Goal: Information Seeking & Learning: Learn about a topic

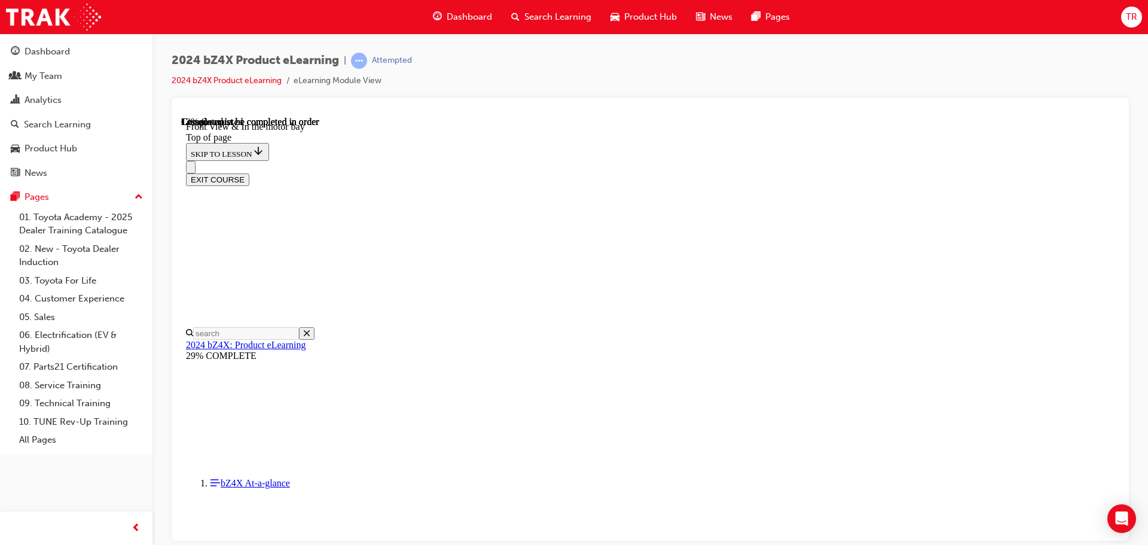
scroll to position [396, 0]
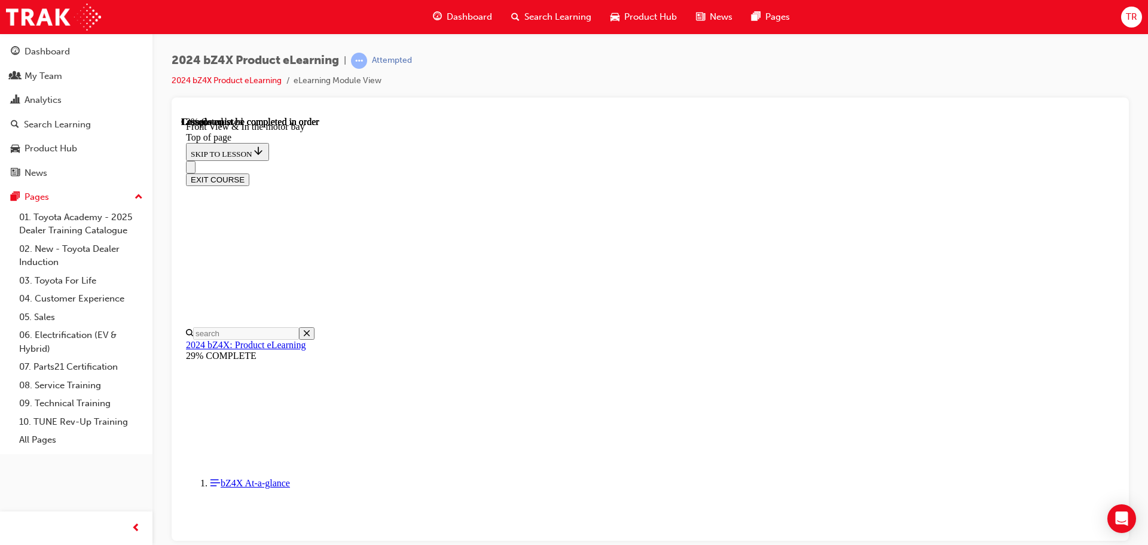
drag, startPoint x: 582, startPoint y: 325, endPoint x: 617, endPoint y: 337, distance: 37.2
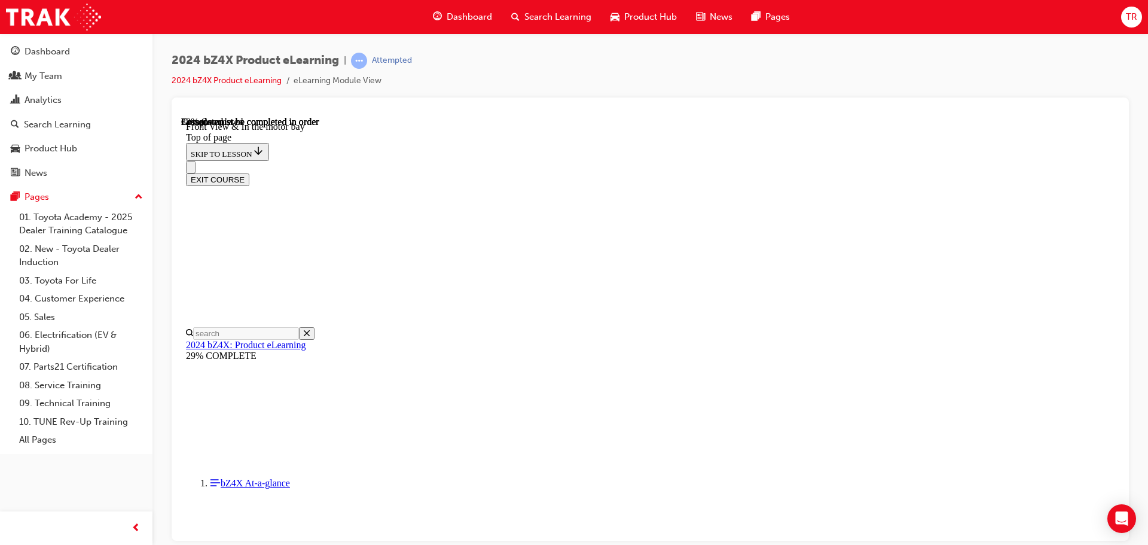
drag, startPoint x: 854, startPoint y: 497, endPoint x: 623, endPoint y: 387, distance: 255.6
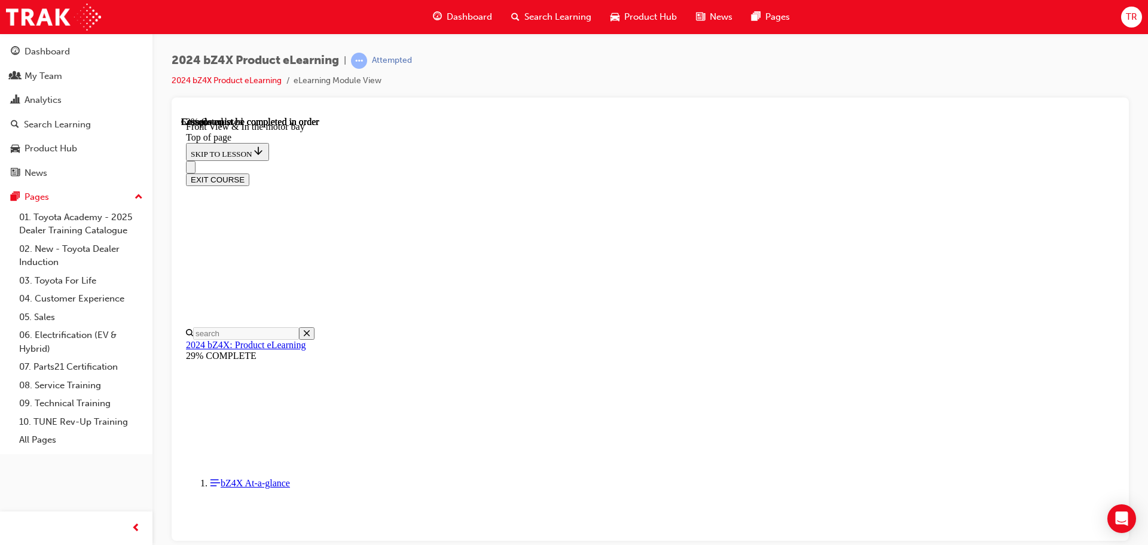
scroll to position [307, 0]
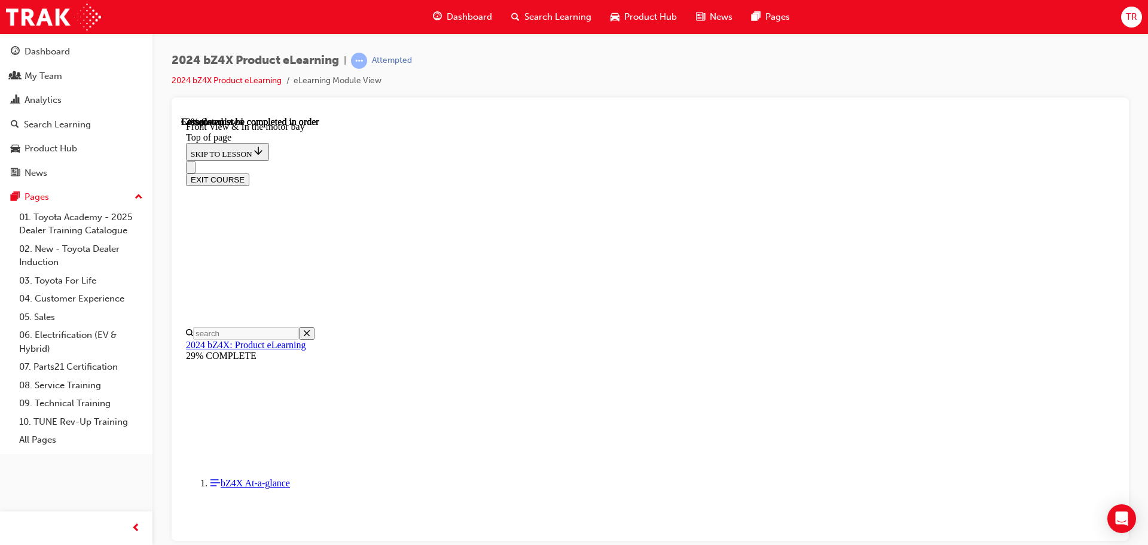
drag, startPoint x: 461, startPoint y: 360, endPoint x: 476, endPoint y: 357, distance: 15.8
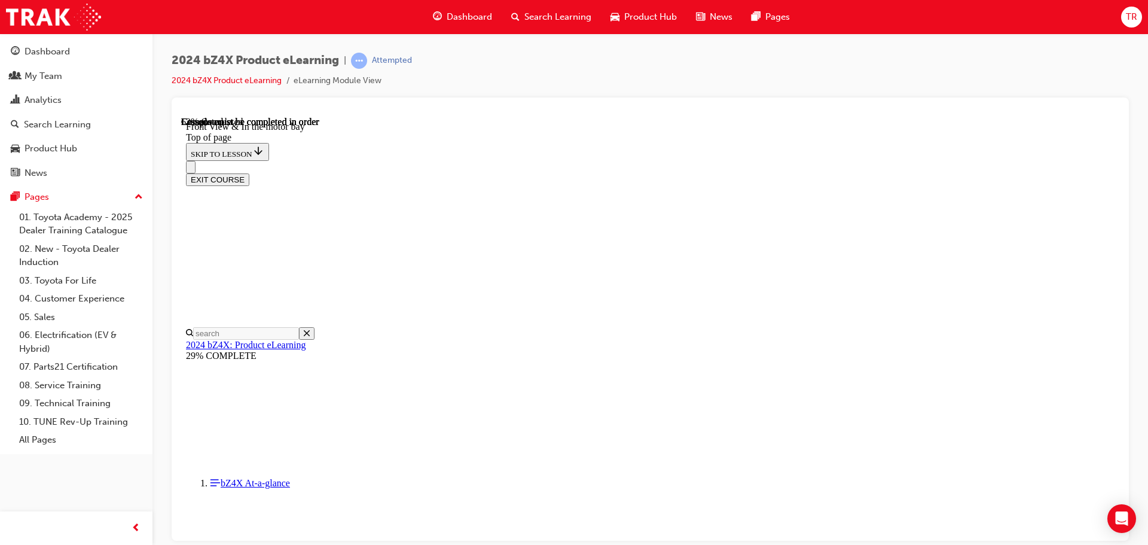
scroll to position [884, 0]
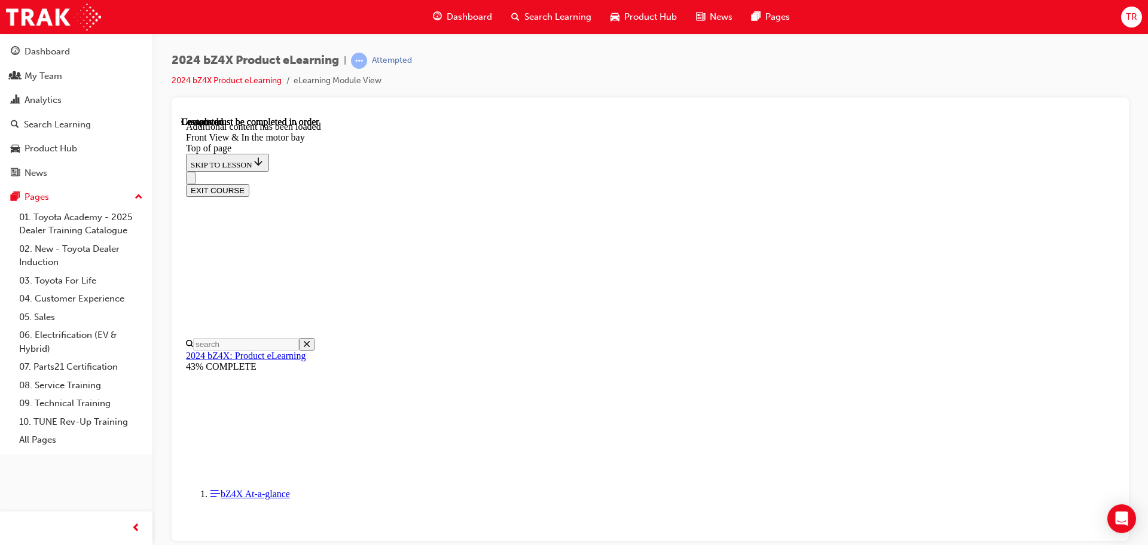
scroll to position [2086, 0]
drag, startPoint x: 649, startPoint y: 265, endPoint x: 683, endPoint y: 317, distance: 61.7
drag, startPoint x: 668, startPoint y: 270, endPoint x: 720, endPoint y: 268, distance: 52.0
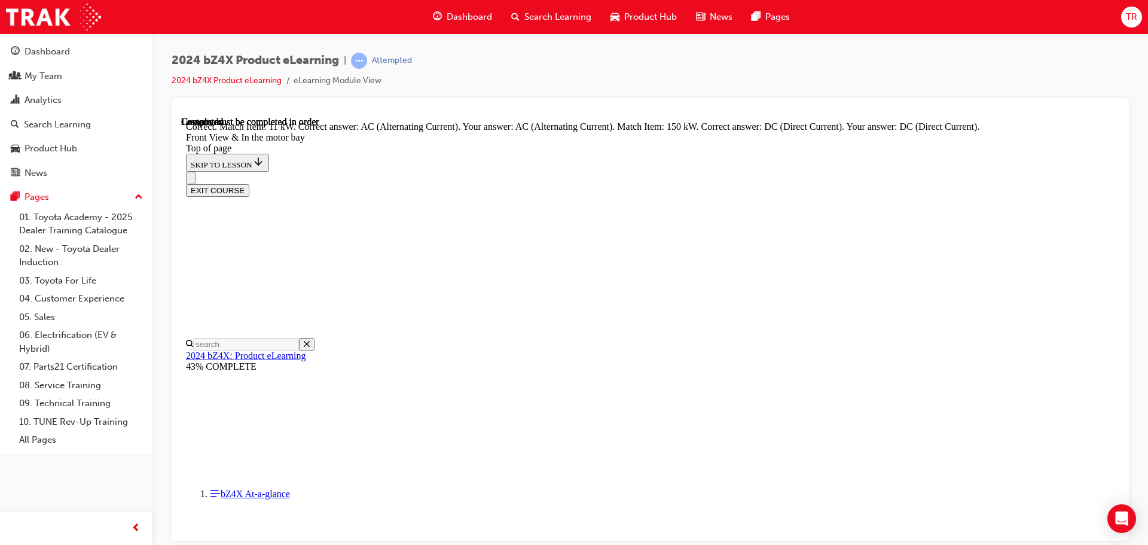
scroll to position [2166, 0]
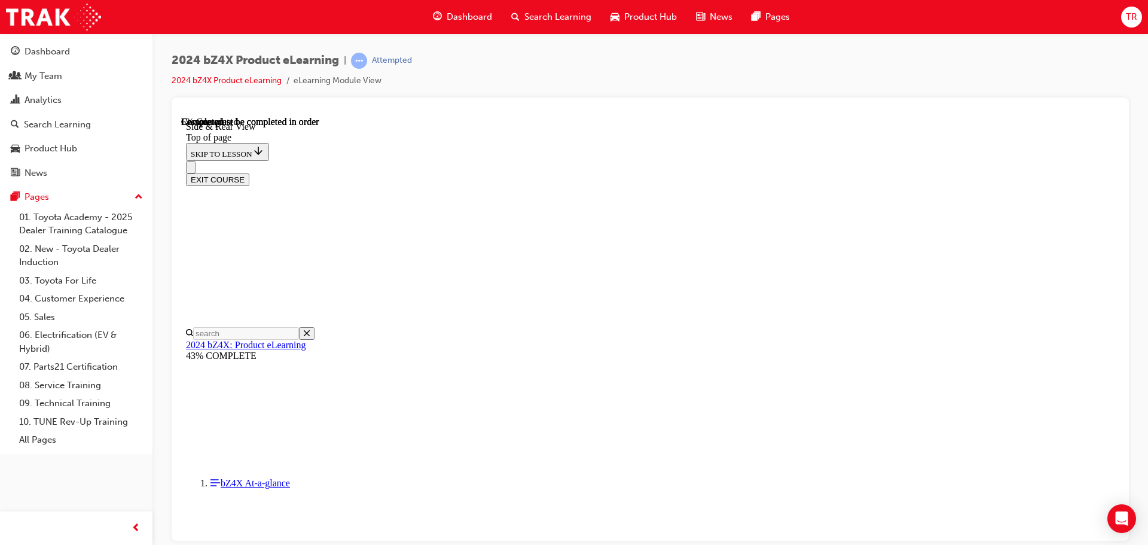
scroll to position [336, 0]
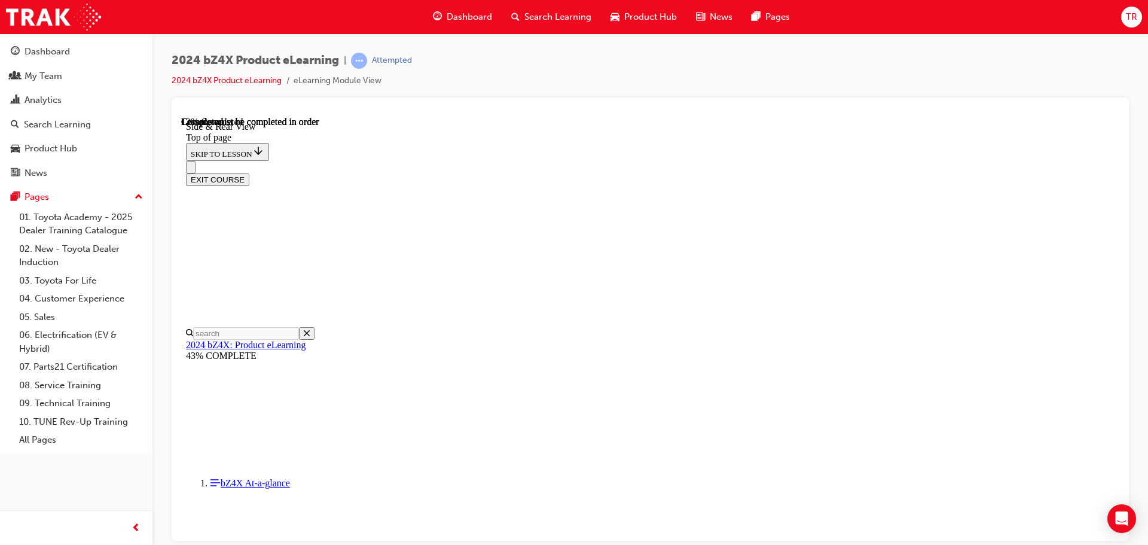
scroll to position [60, 0]
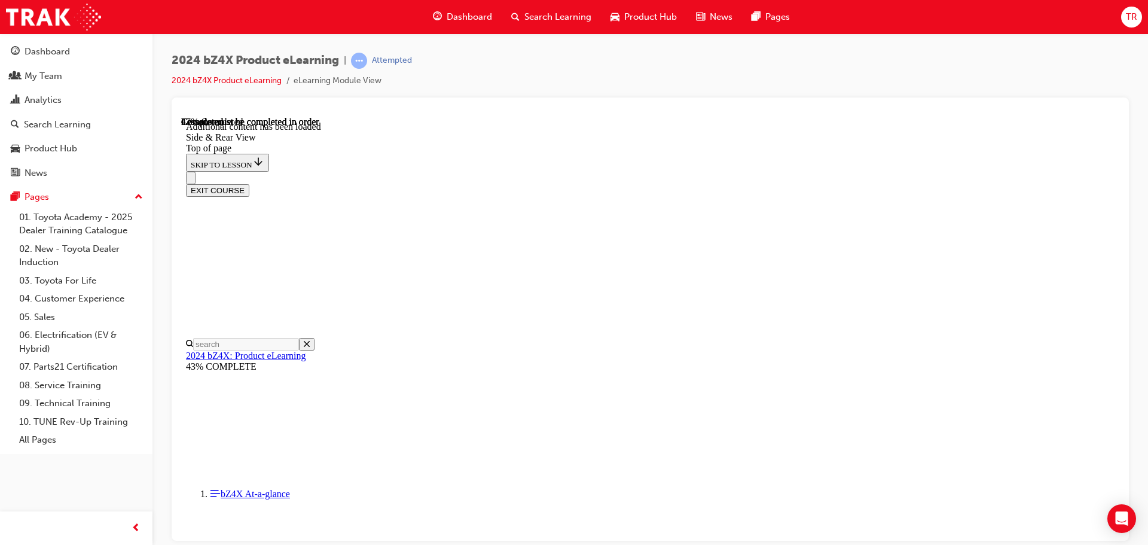
scroll to position [2115, 0]
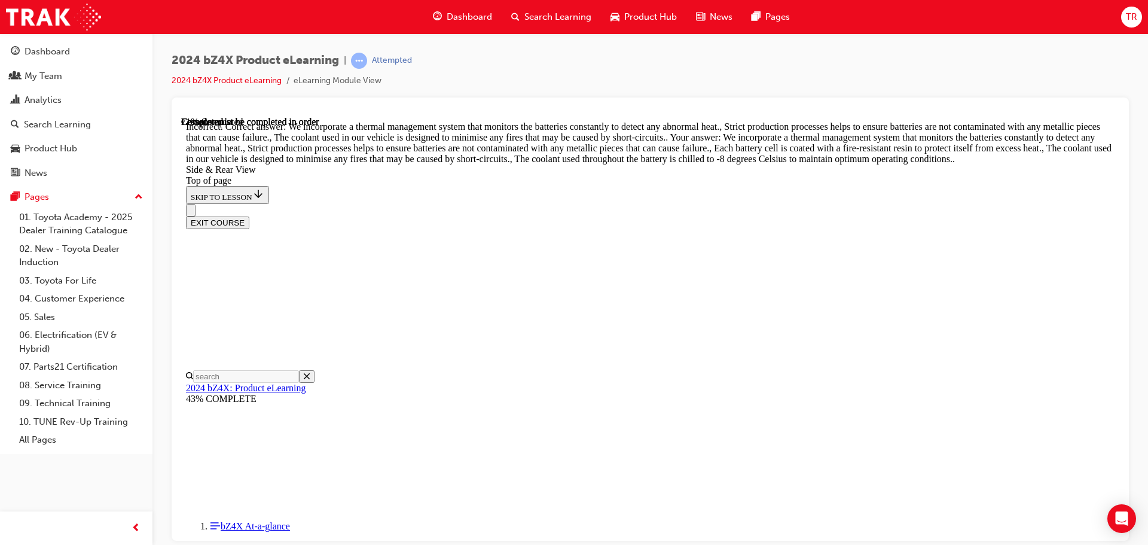
scroll to position [2175, 0]
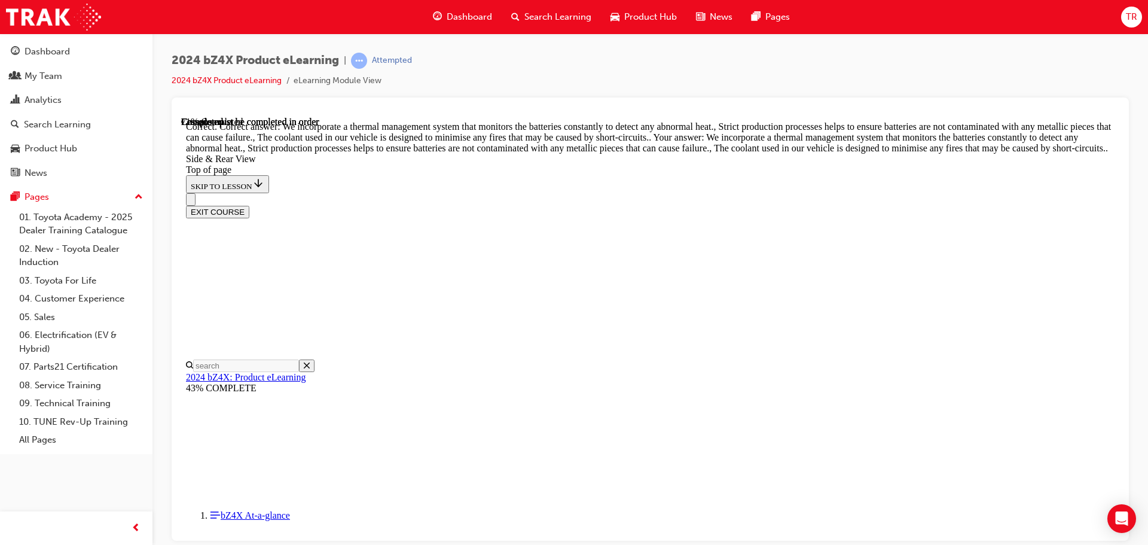
scroll to position [3089, 0]
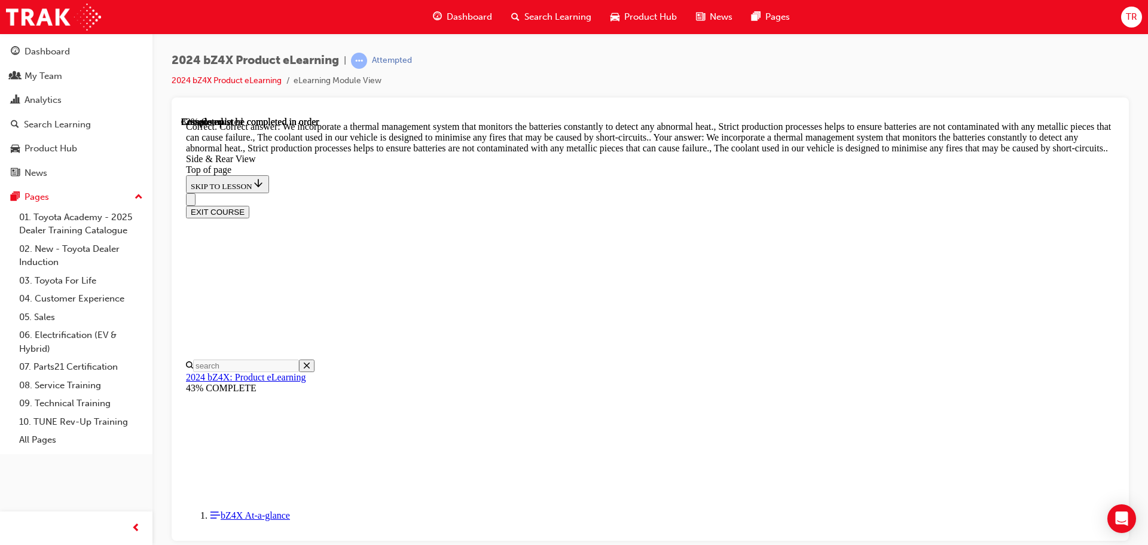
scroll to position [3575, 0]
